Goal: Task Accomplishment & Management: Use online tool/utility

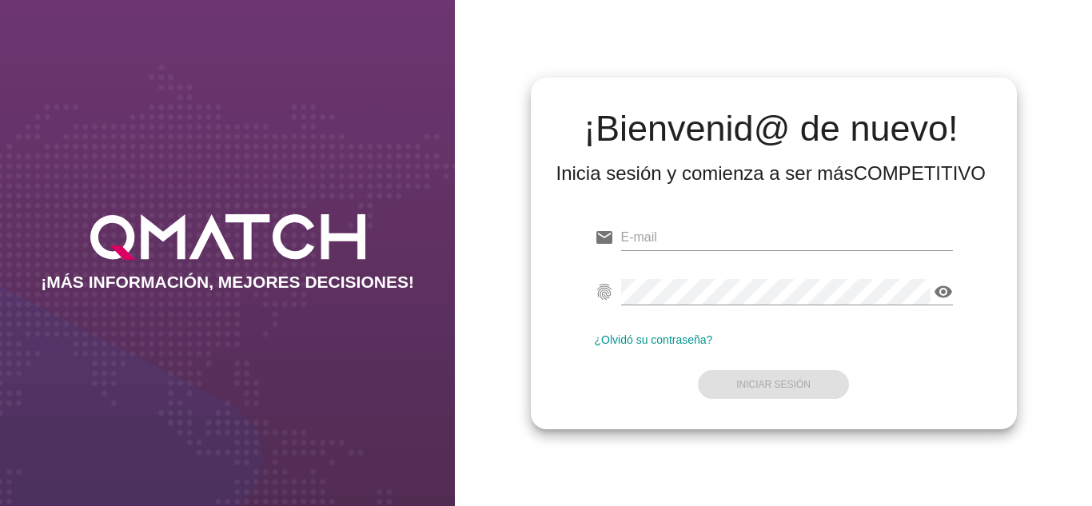
type input "[PERSON_NAME][EMAIL_ADDRESS][DOMAIN_NAME]"
click at [490, 277] on div "¡Bienvenid@ de nuevo! Inicia sesión y comienza a ser más COMPETITIVO email [PER…" at bounding box center [773, 253] width 637 height 506
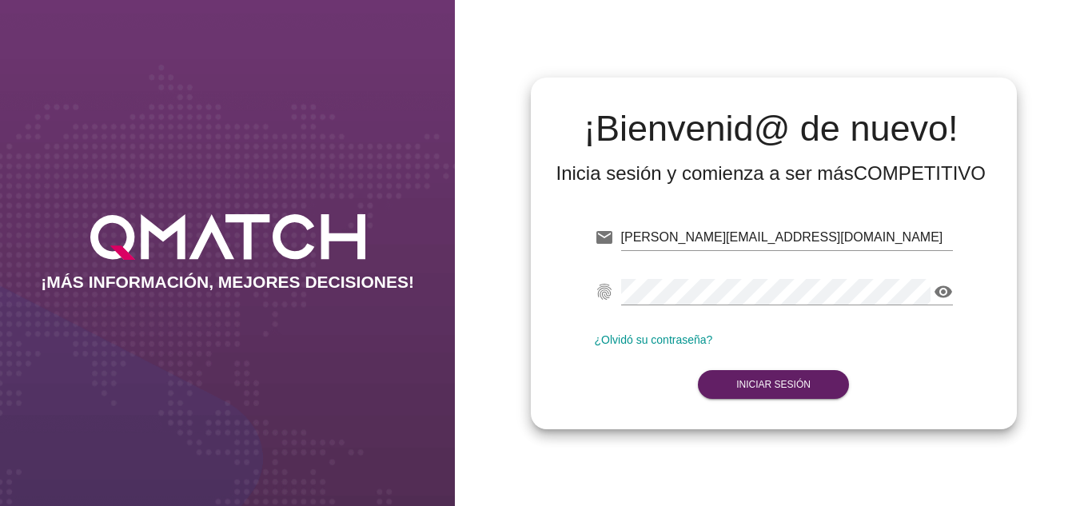
click at [743, 400] on form "email [PERSON_NAME][EMAIL_ADDRESS][DOMAIN_NAME] fingerprint visibility ¿Olvidó …" at bounding box center [774, 309] width 358 height 189
click at [739, 380] on strong "Iniciar Sesión" at bounding box center [774, 384] width 74 height 11
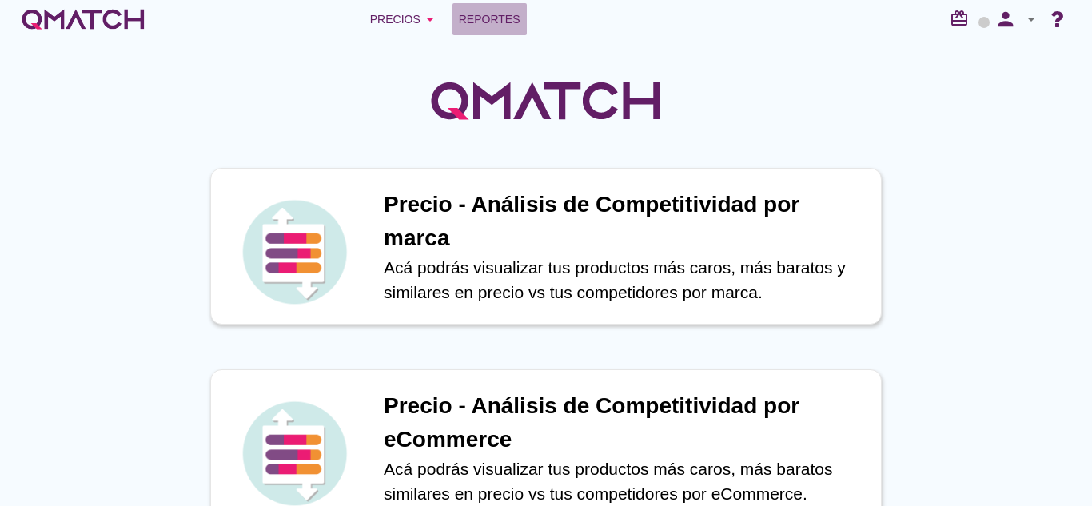
click at [515, 22] on span "Reportes" at bounding box center [490, 19] width 62 height 19
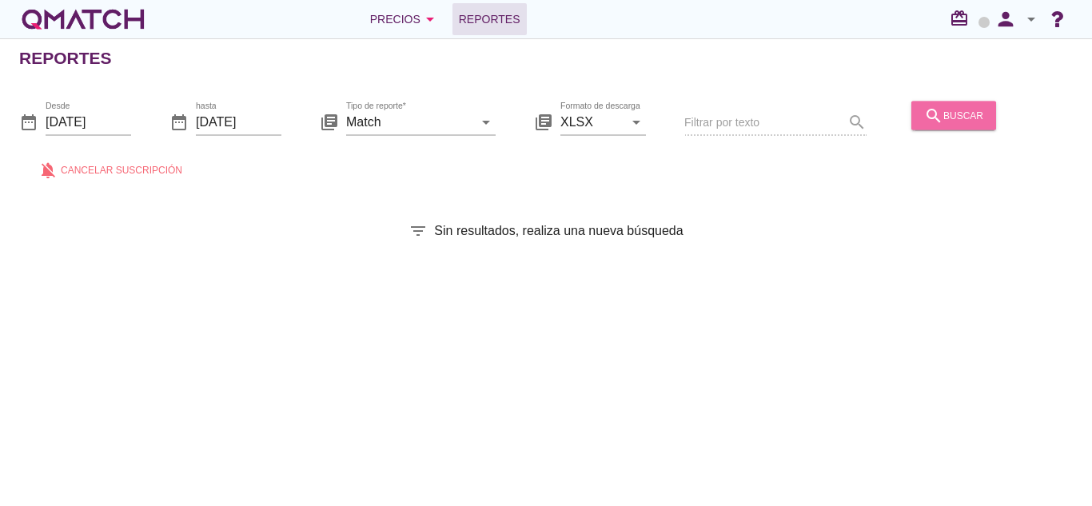
click at [941, 102] on button "search buscar" at bounding box center [954, 115] width 85 height 29
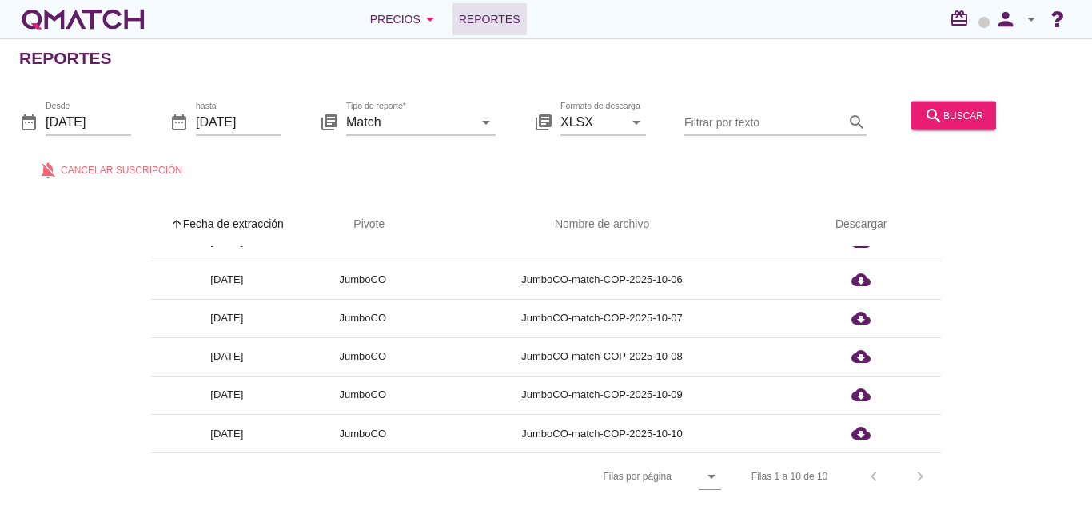
scroll to position [6, 0]
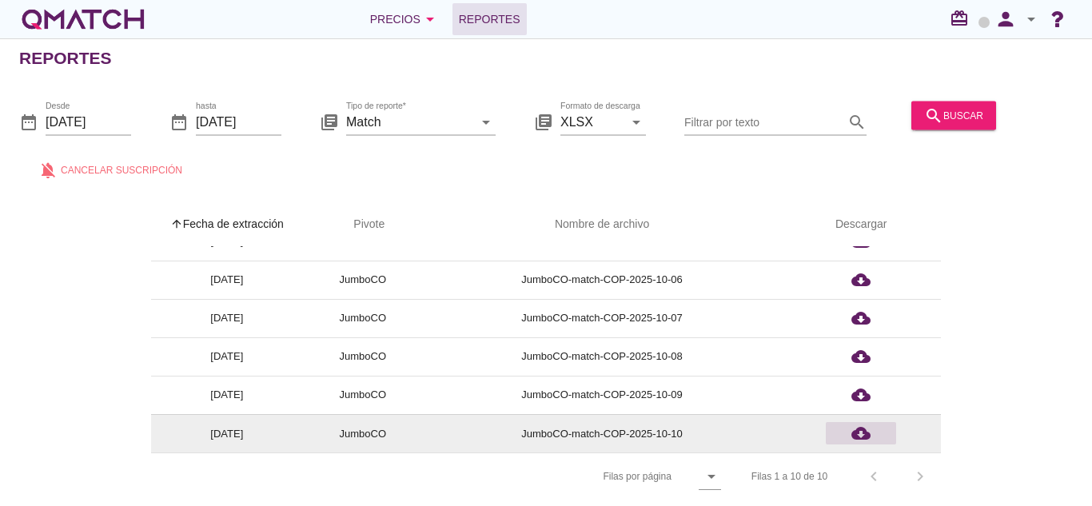
click at [861, 425] on icon "cloud_download" at bounding box center [861, 433] width 19 height 19
